Goal: Transaction & Acquisition: Purchase product/service

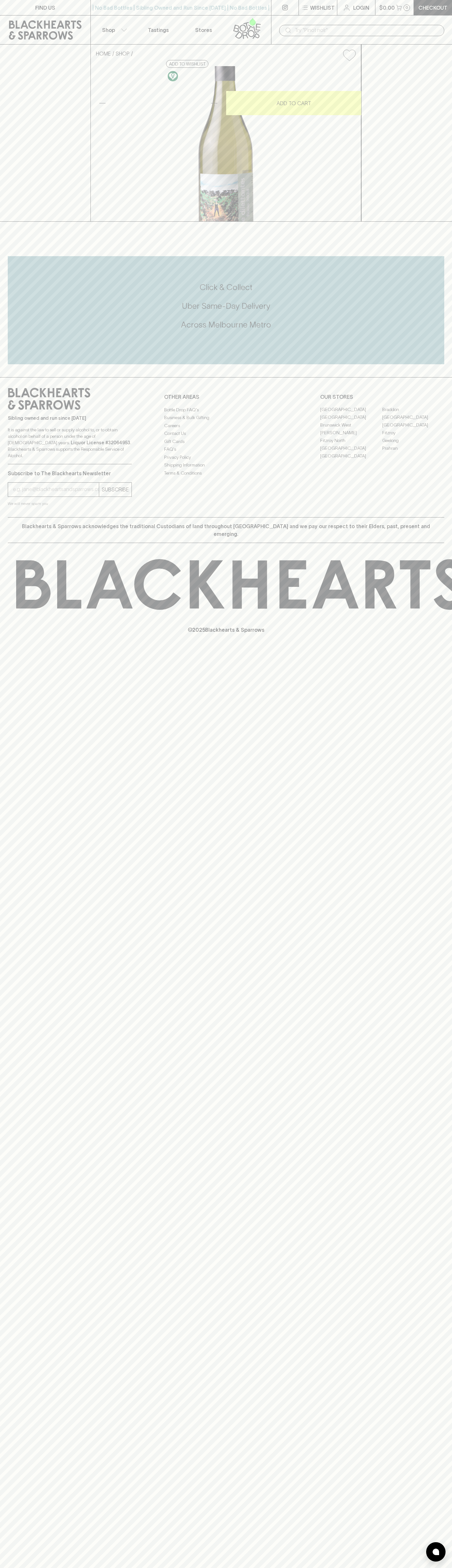
click at [391, 5] on p "$0.00" at bounding box center [386, 7] width 15 height 8
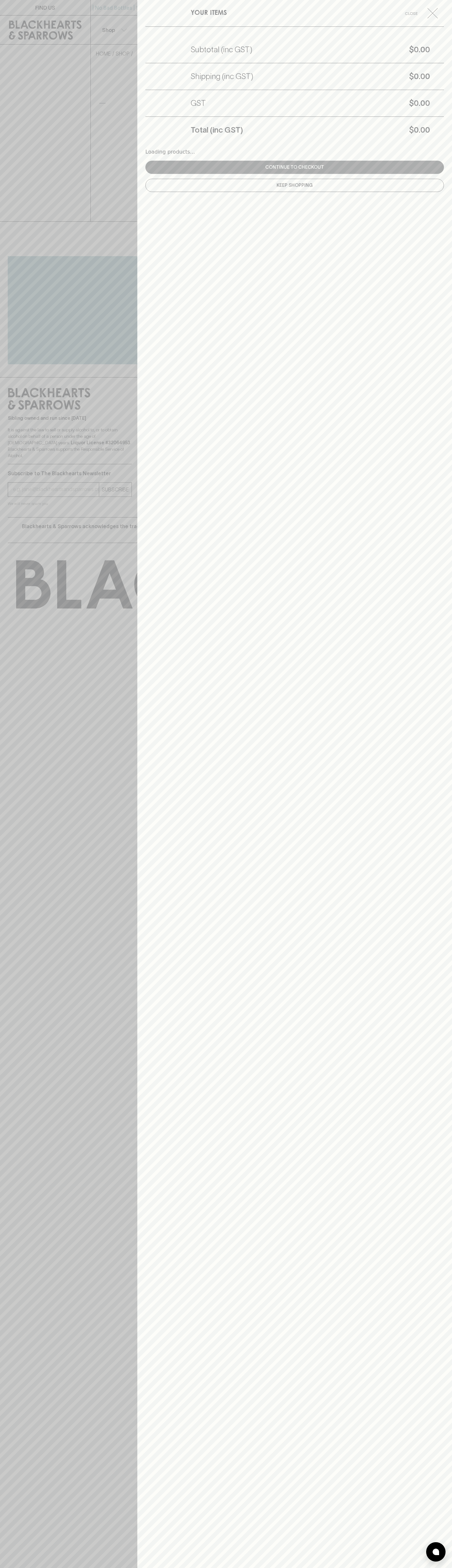
click at [237, 1567] on html "FIND US | No Bad Bottles | Sibling Owned and Run Since [DATE] | No Bad Bottles …" at bounding box center [226, 784] width 452 height 1568
click at [10, 897] on div at bounding box center [226, 784] width 452 height 1568
